Goal: Contribute content: Contribute content

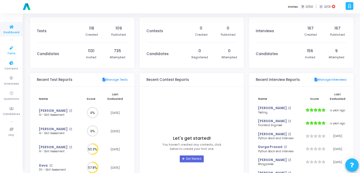
click at [11, 51] on span "Tests" at bounding box center [11, 53] width 8 height 5
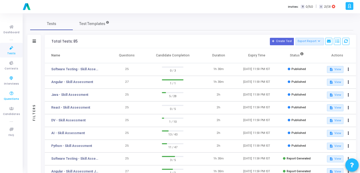
click at [9, 99] on span "Questions" at bounding box center [11, 99] width 15 height 5
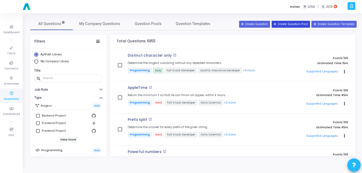
click at [276, 24] on icon at bounding box center [274, 24] width 3 height 3
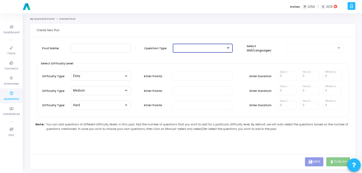
click at [227, 50] on div at bounding box center [228, 48] width 5 height 4
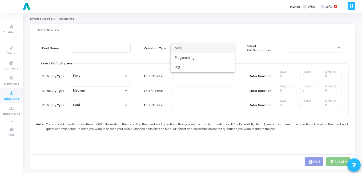
click at [154, 66] on div at bounding box center [181, 86] width 362 height 173
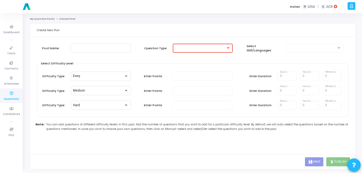
click at [215, 49] on div at bounding box center [200, 48] width 51 height 4
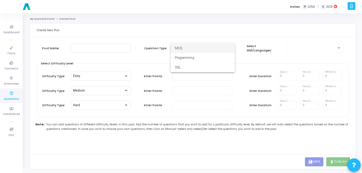
click at [267, 62] on div at bounding box center [181, 86] width 362 height 173
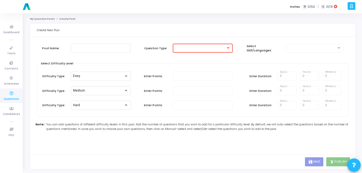
click at [303, 49] on div at bounding box center [312, 48] width 48 height 4
click at [340, 49] on div at bounding box center [338, 48] width 5 height 4
click at [239, 59] on div "Pool Name: Question Type: Select Skill/Languages:" at bounding box center [193, 52] width 312 height 21
click at [11, 101] on span "Questions" at bounding box center [11, 99] width 15 height 5
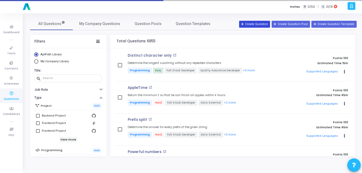
click at [270, 22] on button "Create Question" at bounding box center [254, 24] width 31 height 7
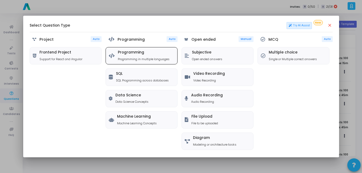
click at [121, 52] on h5 "Programming" at bounding box center [144, 52] width 52 height 5
